Goal: Information Seeking & Learning: Learn about a topic

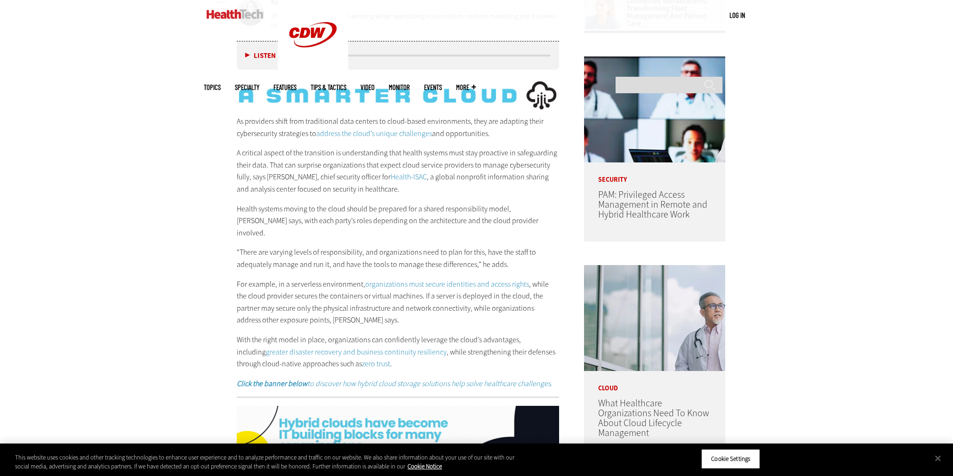
scroll to position [753, 0]
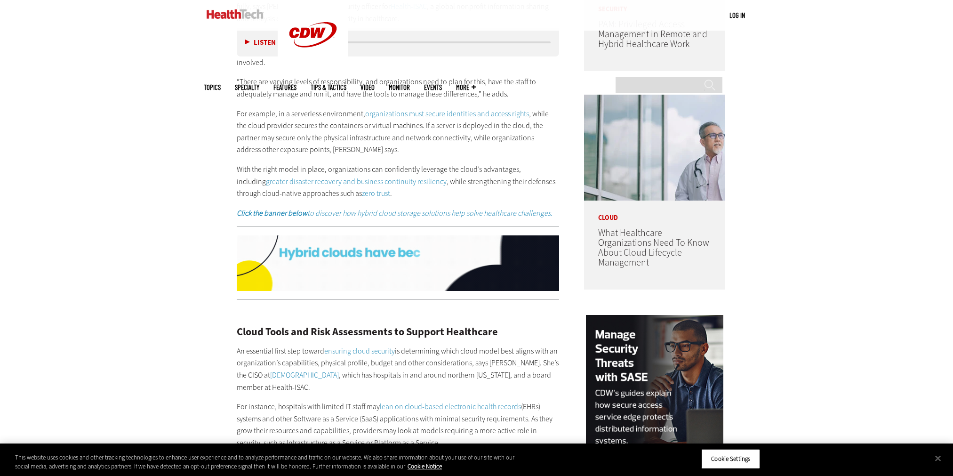
click at [287, 345] on p "An essential first step toward ensuring cloud security is determining which clo…" at bounding box center [398, 369] width 323 height 48
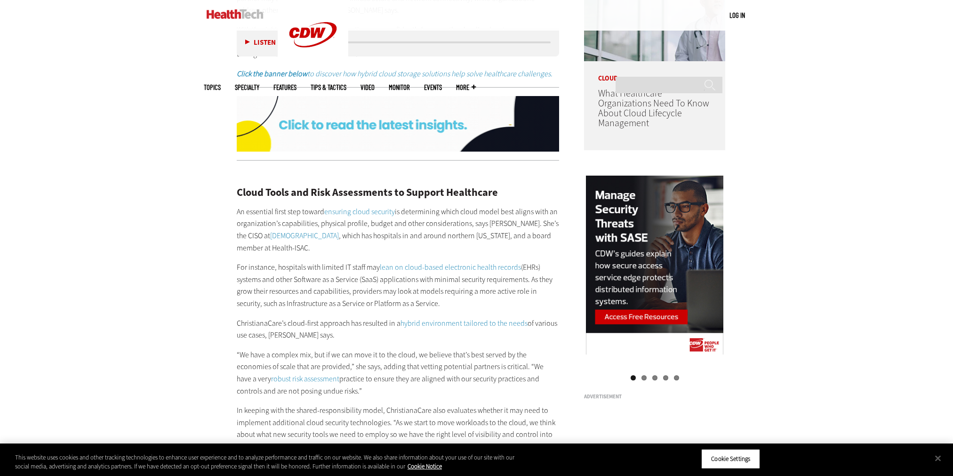
scroll to position [895, 0]
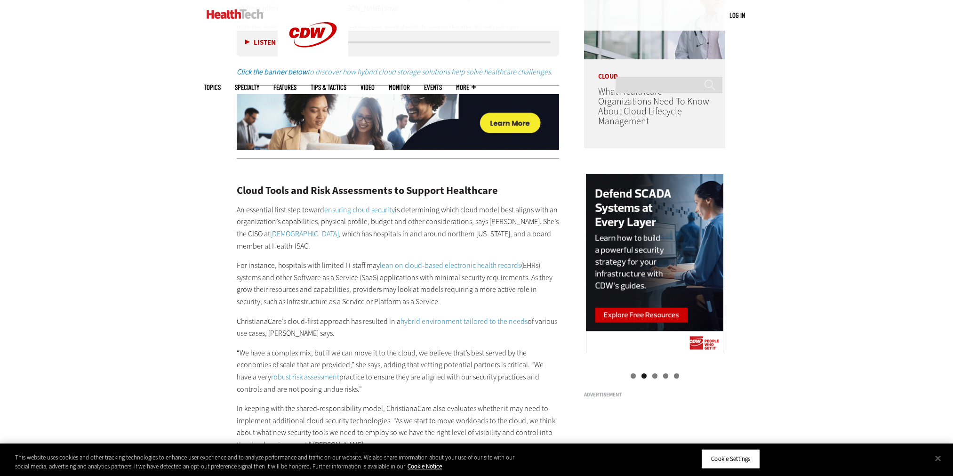
click at [309, 315] on p "[DEMOGRAPHIC_DATA]’s cloud-first approach has resulted in a hybrid environment …" at bounding box center [398, 327] width 323 height 24
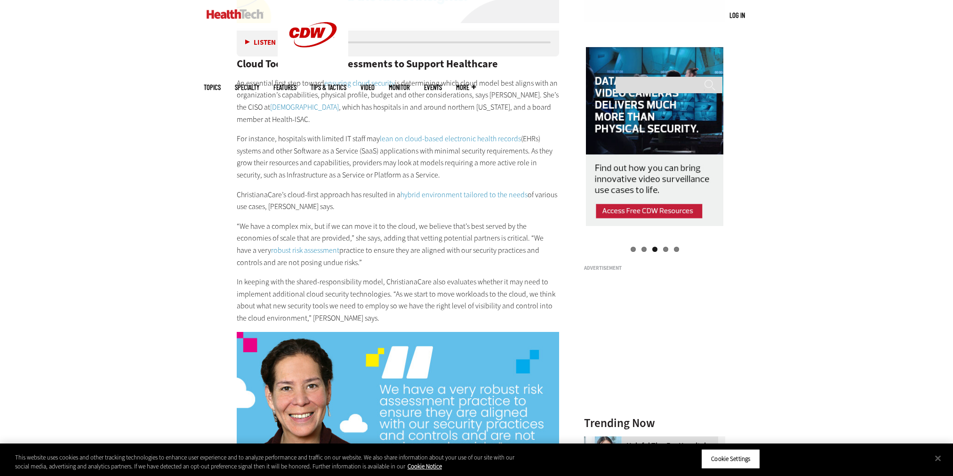
scroll to position [1036, 0]
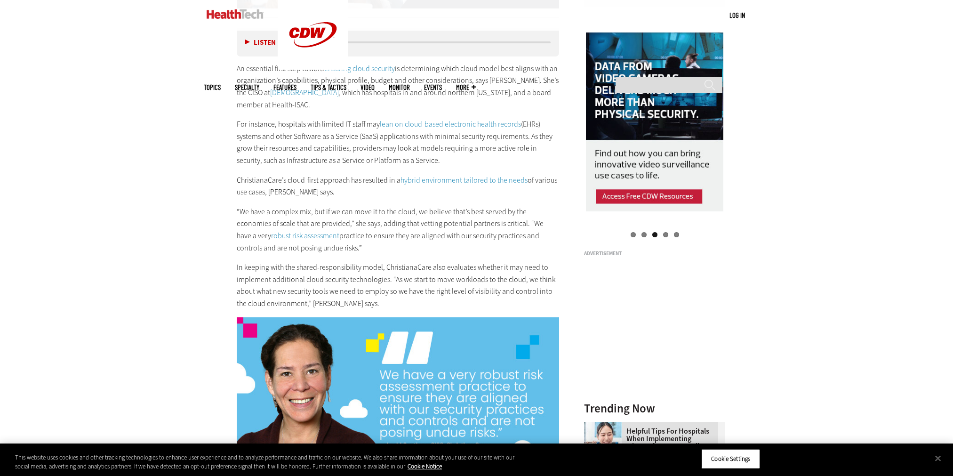
click at [318, 206] on p "“We have a complex mix, but if we can move it to the cloud, we believe that’s b…" at bounding box center [398, 230] width 323 height 48
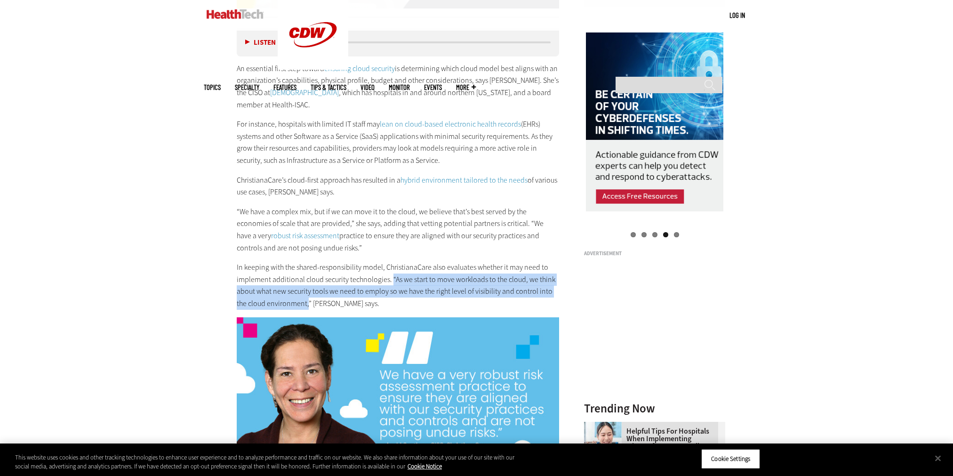
drag, startPoint x: 391, startPoint y: 267, endPoint x: 308, endPoint y: 295, distance: 88.2
click at [308, 295] on p "In keeping with the shared-responsibility model, ChristianaCare also evaluates …" at bounding box center [398, 285] width 323 height 48
drag, startPoint x: 308, startPoint y: 295, endPoint x: 295, endPoint y: 294, distance: 13.3
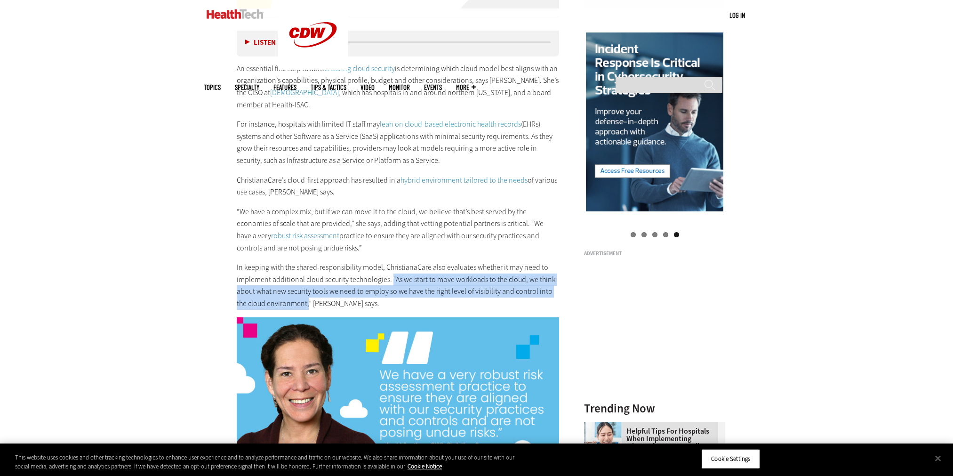
copy p "“As we start to move workloads to the cloud, we think about what new security t…"
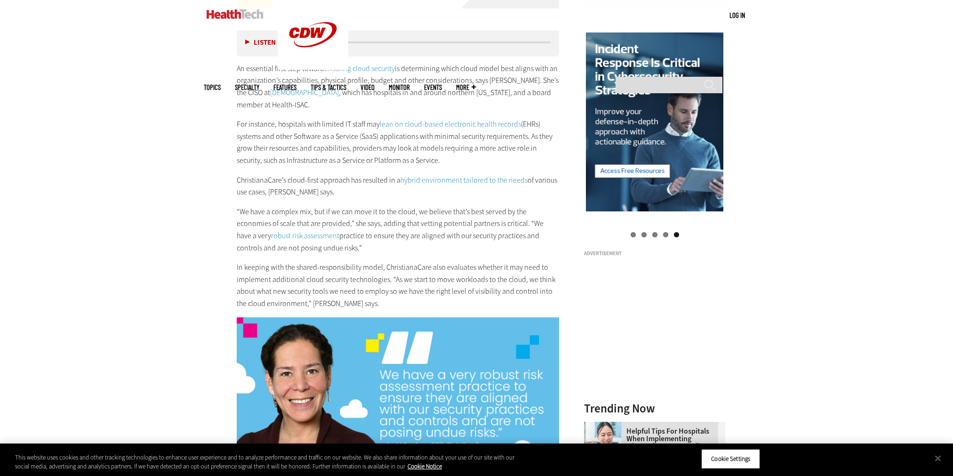
click at [381, 223] on p "“We have a complex mix, but if we can move it to the cloud, we believe that’s b…" at bounding box center [398, 230] width 323 height 48
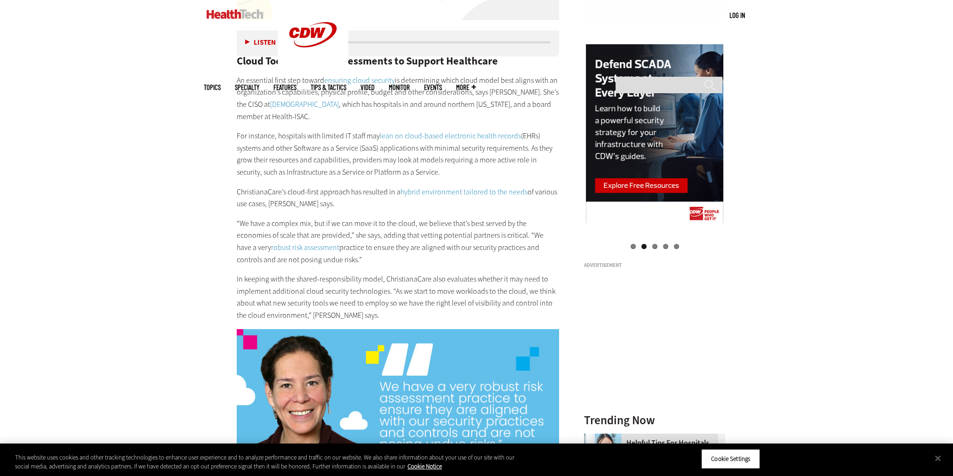
scroll to position [989, 0]
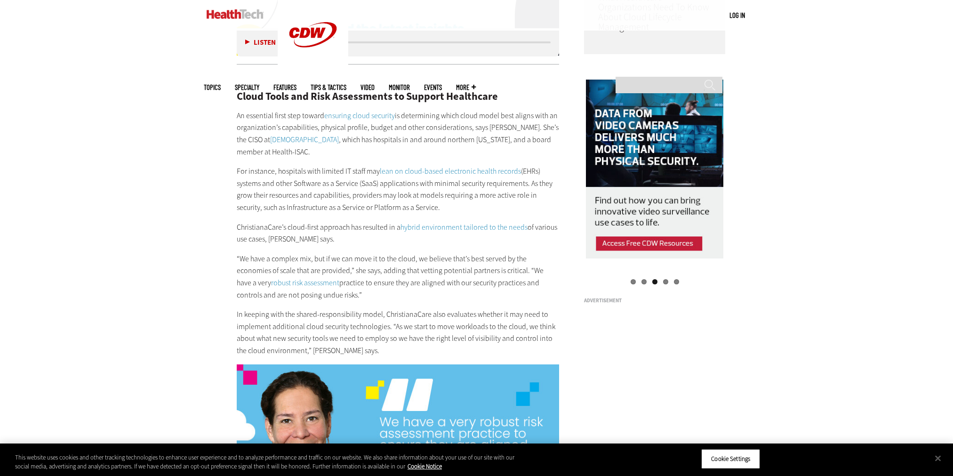
drag, startPoint x: 238, startPoint y: 247, endPoint x: 345, endPoint y: 289, distance: 114.8
click at [345, 289] on p "“We have a complex mix, but if we can move it to the cloud, we believe that’s b…" at bounding box center [398, 277] width 323 height 48
drag, startPoint x: 345, startPoint y: 289, endPoint x: 332, endPoint y: 269, distance: 23.5
copy p "“We have a complex mix, but if we can move it to the cloud, we believe that’s b…"
click at [252, 91] on h2 "Cloud Tools and Risk Assessments to Support Healthcare" at bounding box center [398, 96] width 323 height 10
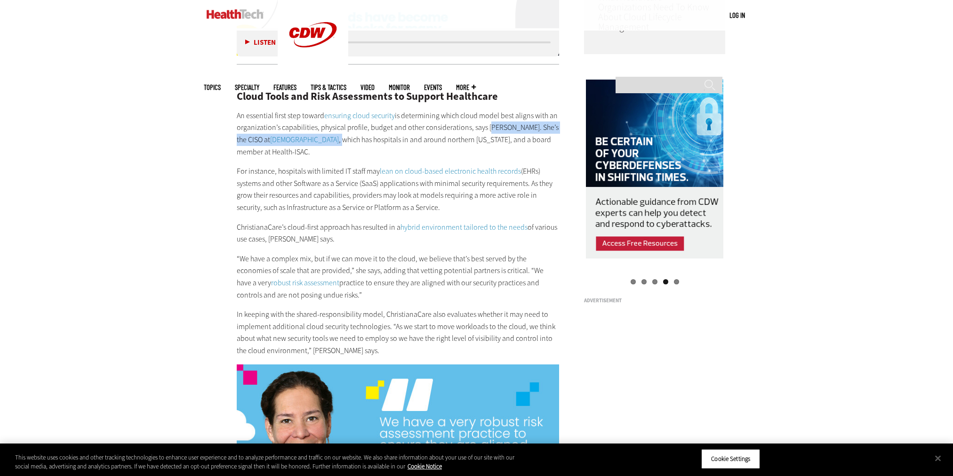
drag, startPoint x: 484, startPoint y: 114, endPoint x: 320, endPoint y: 129, distance: 165.0
click at [320, 129] on p "An essential first step toward ensuring cloud security is determining which clo…" at bounding box center [398, 134] width 323 height 48
drag, startPoint x: 320, startPoint y: 129, endPoint x: 253, endPoint y: 129, distance: 67.3
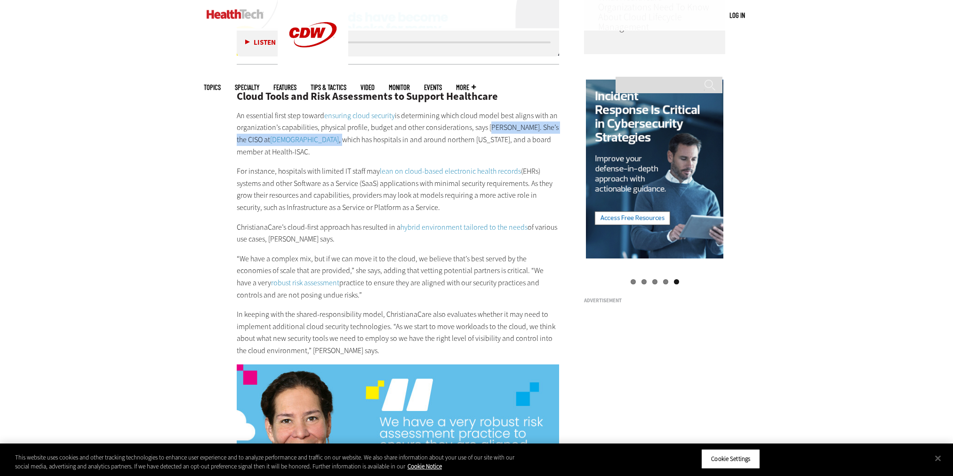
copy p "[PERSON_NAME]. She’s the CISO at ChristianaCare ,"
drag, startPoint x: 399, startPoint y: 173, endPoint x: 391, endPoint y: 173, distance: 8.0
click at [399, 173] on p "For instance, hospitals with limited IT staff may lean on cloud-based electroni…" at bounding box center [398, 189] width 323 height 48
click at [327, 185] on p "For instance, hospitals with limited IT staff may lean on cloud-based electroni…" at bounding box center [398, 189] width 323 height 48
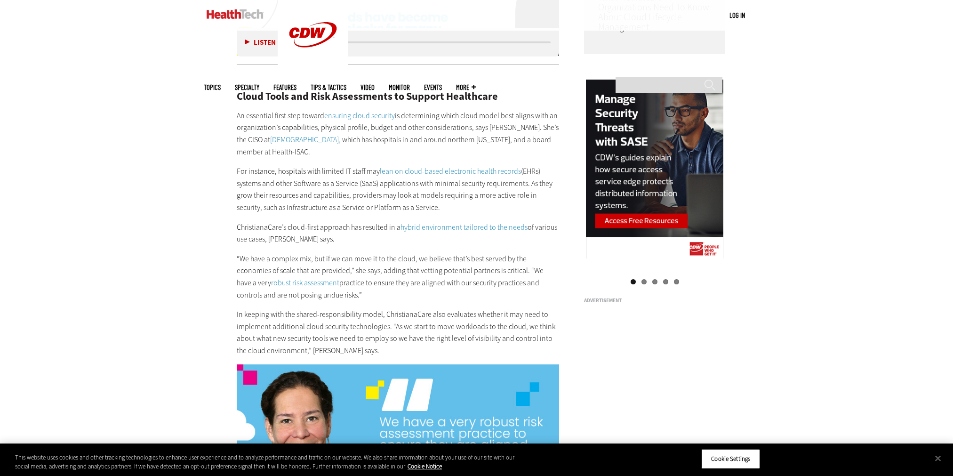
click at [346, 253] on p "“We have a complex mix, but if we can move it to the cloud, we believe that’s b…" at bounding box center [398, 277] width 323 height 48
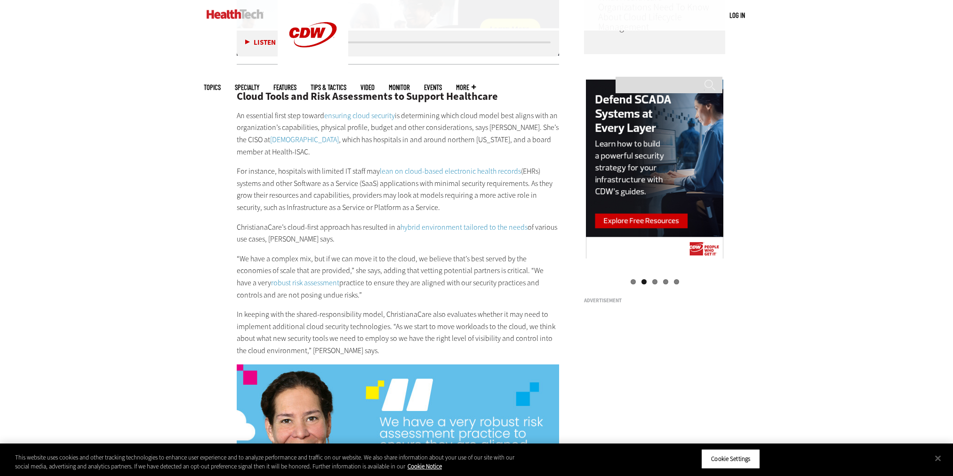
click at [343, 308] on p "In keeping with the shared-responsibility model, ChristianaCare also evaluates …" at bounding box center [398, 332] width 323 height 48
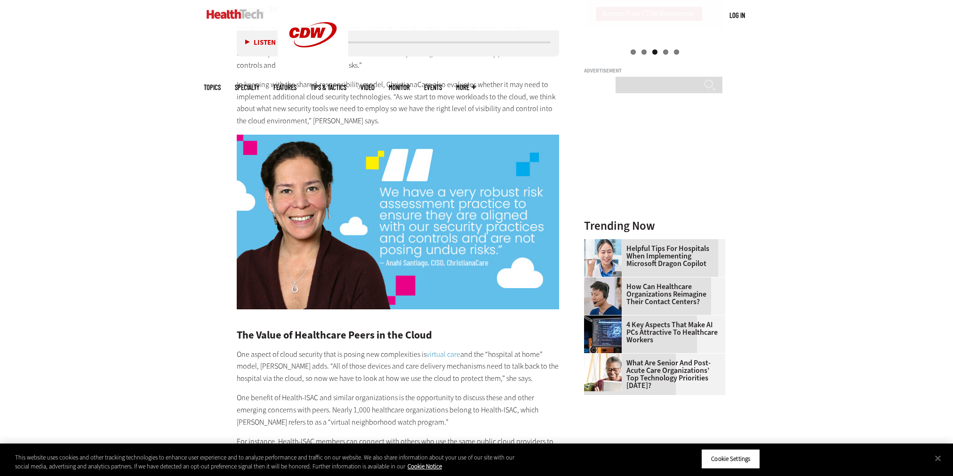
scroll to position [1224, 0]
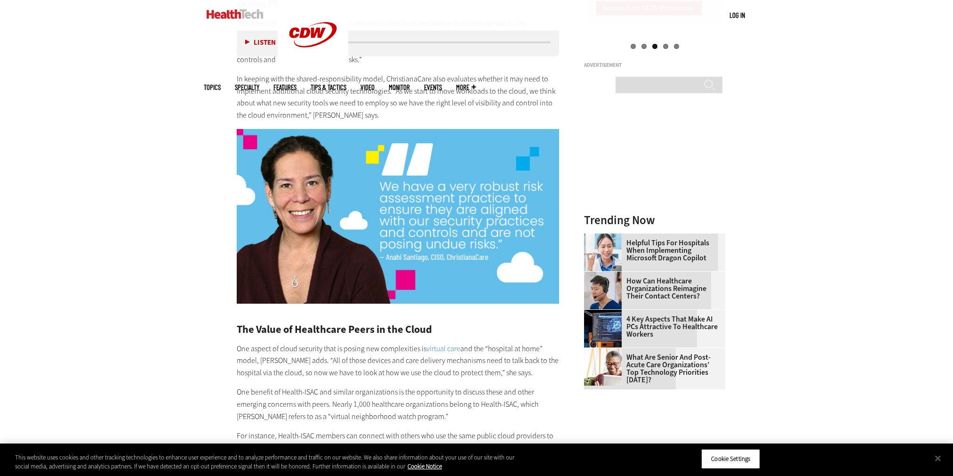
click at [886, 262] on div "Become an Insider Sign up [DATE] to receive premium content! Sign Up MENU Log i…" at bounding box center [476, 438] width 953 height 3324
click at [301, 346] on p "One aspect of cloud security that is posing new complexities is virtual care an…" at bounding box center [398, 361] width 323 height 36
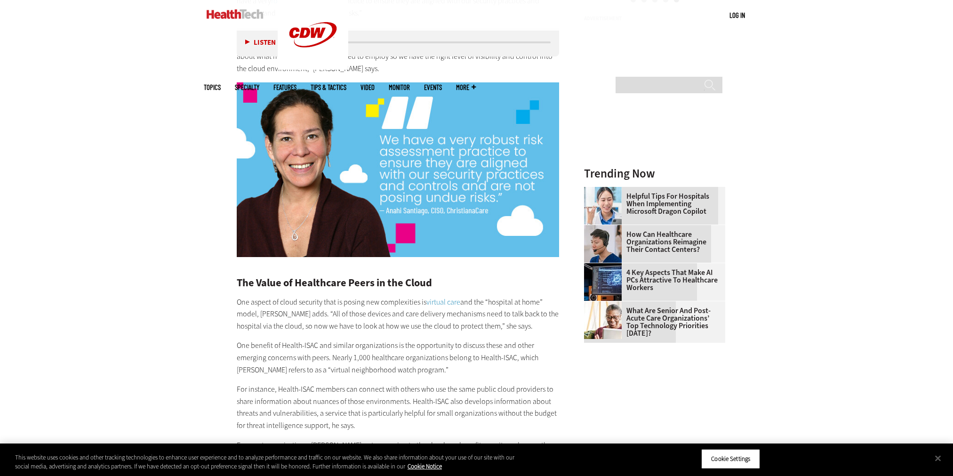
scroll to position [1271, 0]
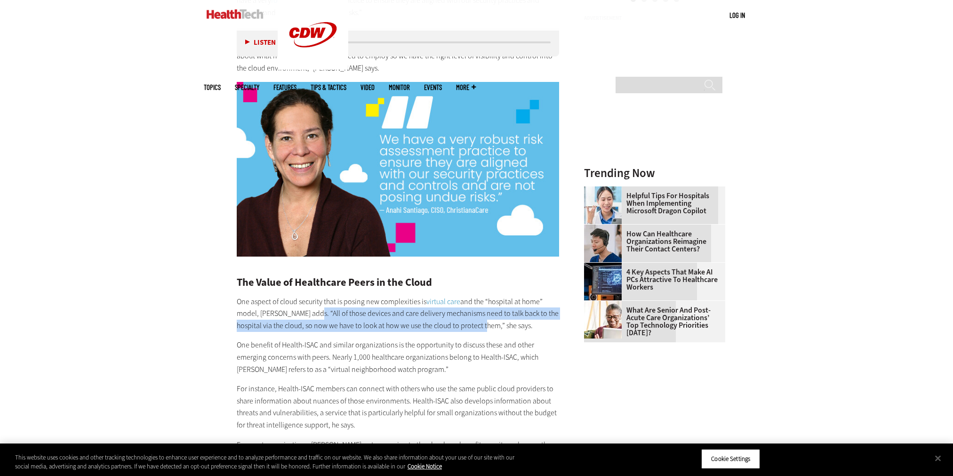
drag, startPoint x: 474, startPoint y: 313, endPoint x: 308, endPoint y: 300, distance: 166.7
click at [308, 300] on p "One aspect of cloud security that is posing new complexities is virtual care an…" at bounding box center [398, 314] width 323 height 36
drag, startPoint x: 308, startPoint y: 300, endPoint x: 318, endPoint y: 304, distance: 11.0
copy p "All of those devices and care delivery mechanisms need to talk back to the hosp…"
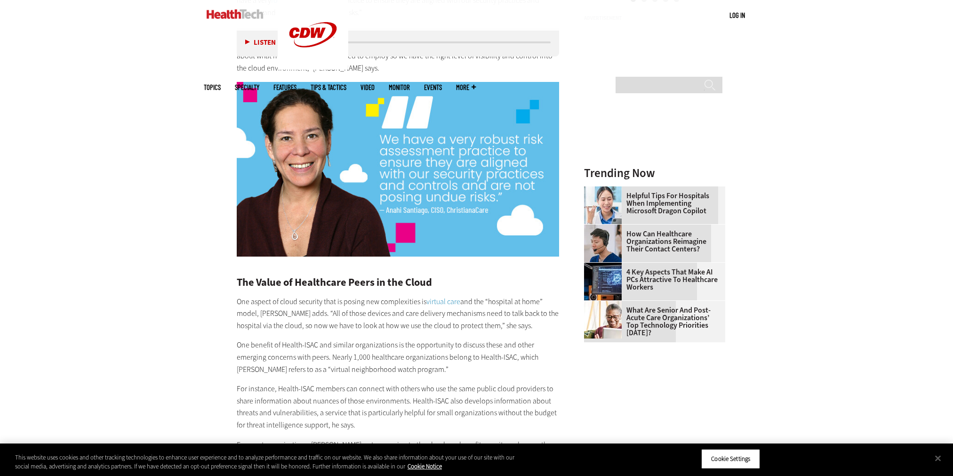
click at [160, 240] on div "Become an Insider Sign up [DATE] to receive premium content! Sign Up MENU Log i…" at bounding box center [476, 391] width 953 height 3324
drag, startPoint x: 875, startPoint y: 167, endPoint x: 959, endPoint y: 209, distance: 94.1
click at [877, 168] on div "Become an Insider Sign up [DATE] to receive premium content! Sign Up MENU Log i…" at bounding box center [476, 391] width 953 height 3324
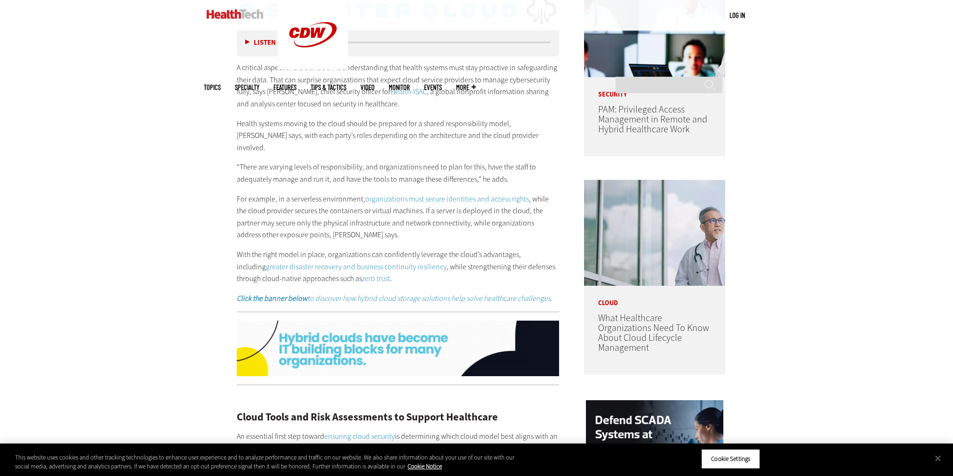
scroll to position [370, 0]
